Goal: Find contact information: Find contact information

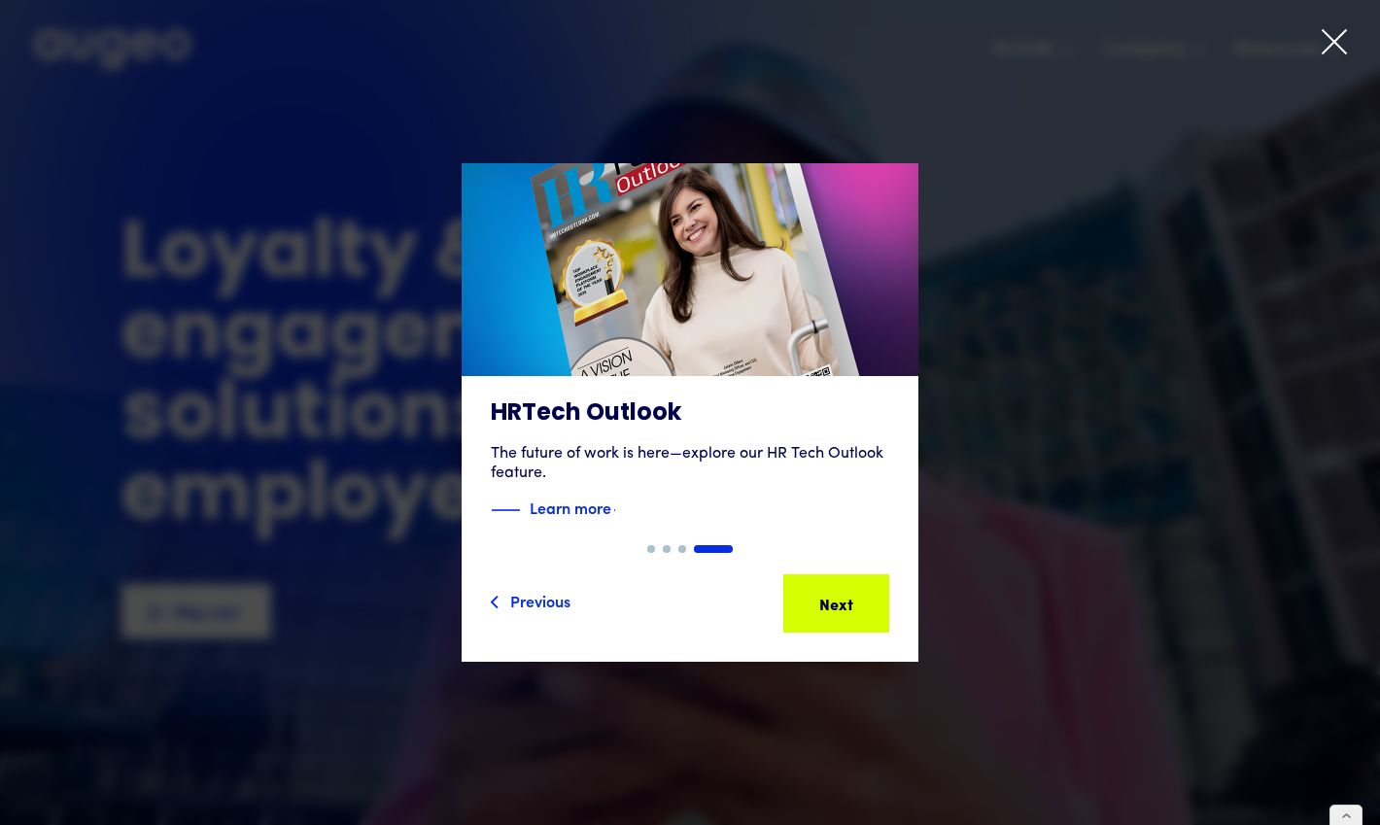
click at [1331, 34] on icon at bounding box center [1333, 41] width 29 height 29
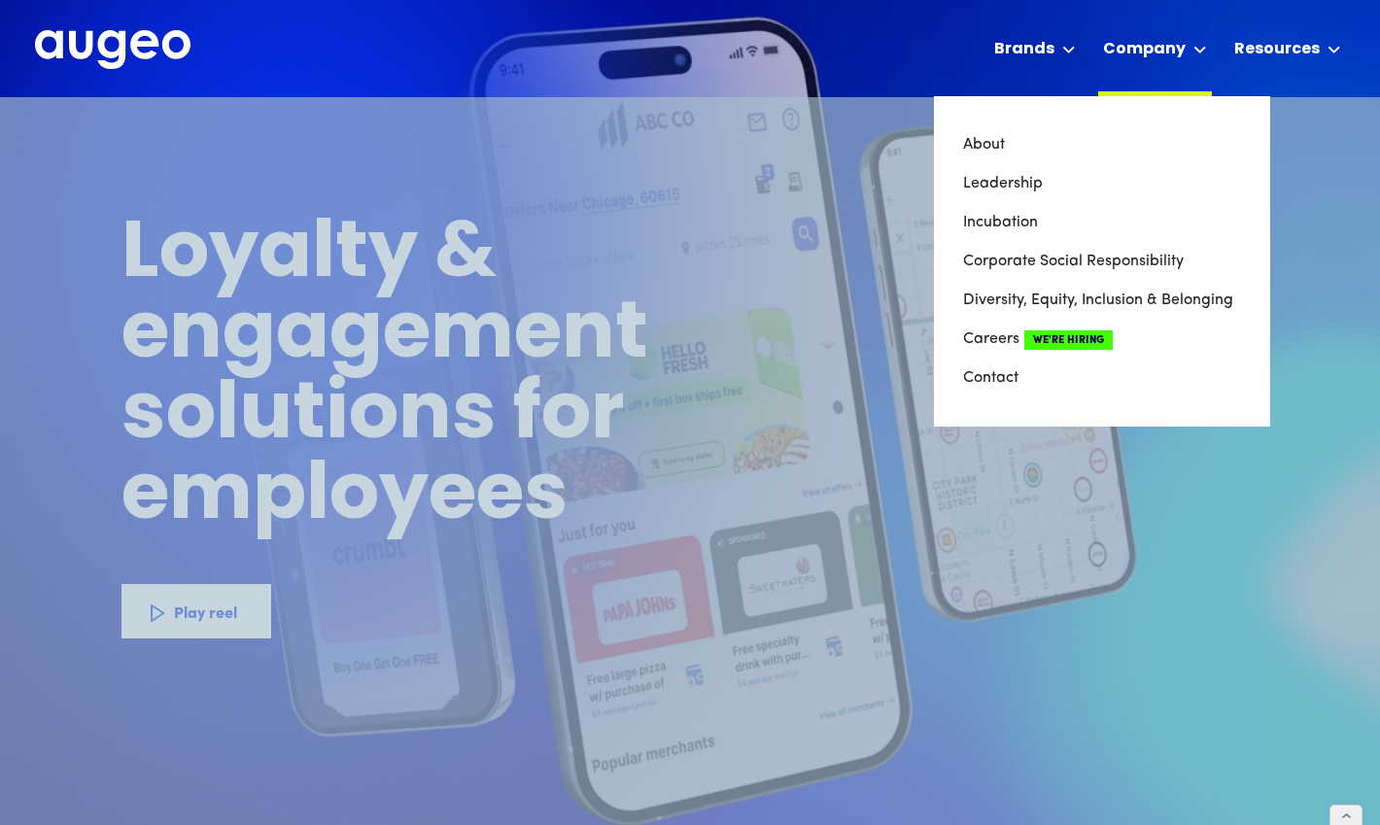
click at [1179, 45] on div "Company" at bounding box center [1144, 49] width 83 height 23
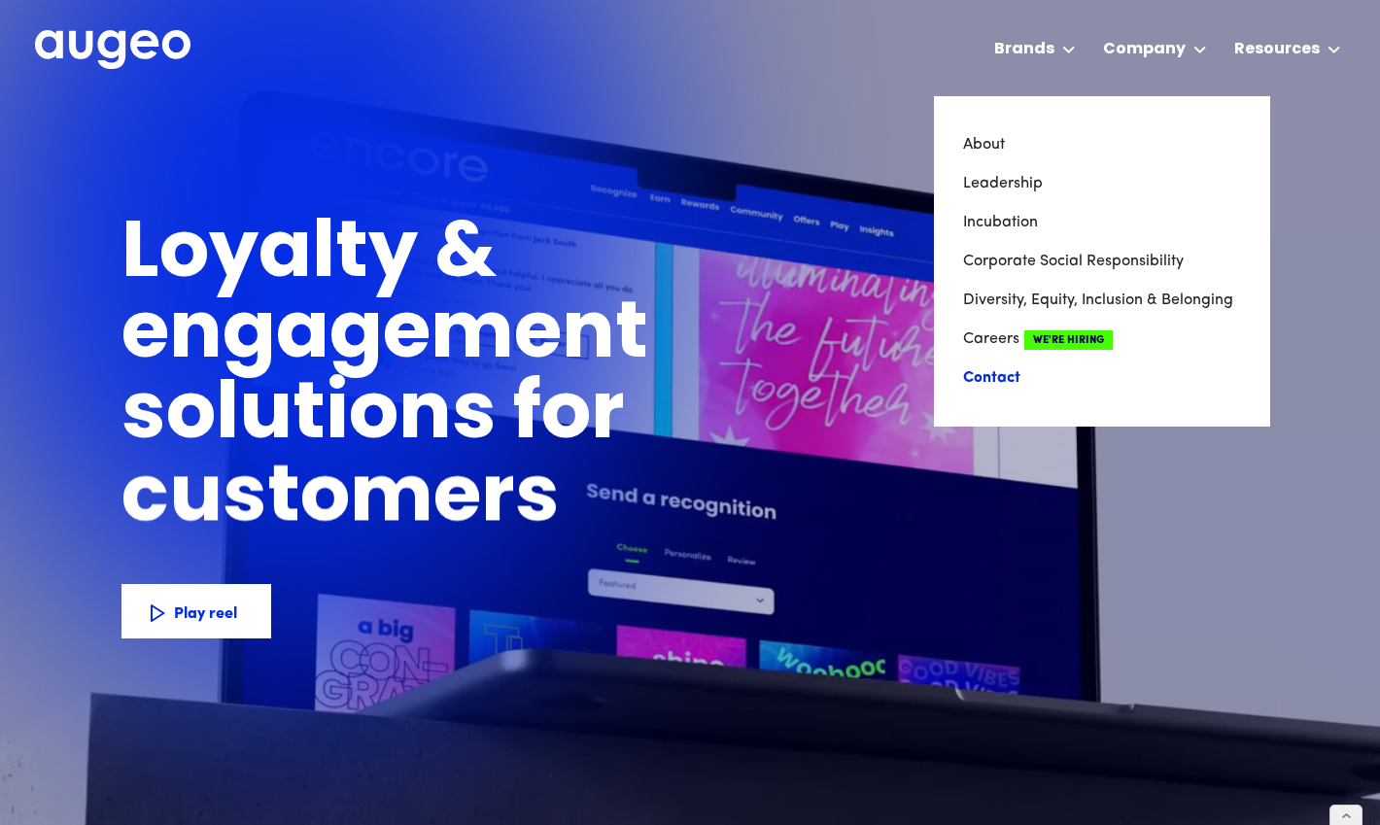
click at [996, 374] on link "Contact" at bounding box center [1102, 378] width 278 height 39
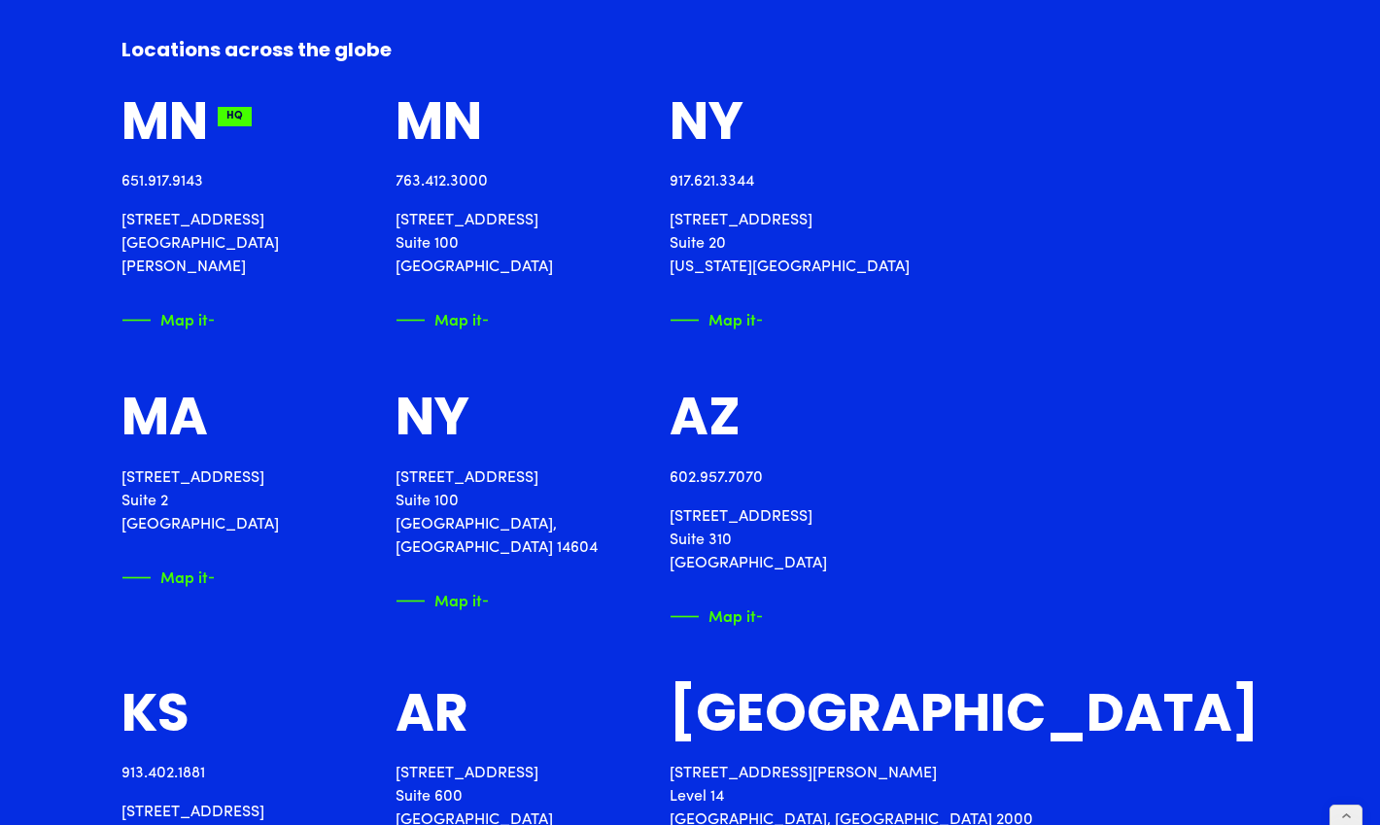
scroll to position [2177, 0]
